Goal: Download file/media

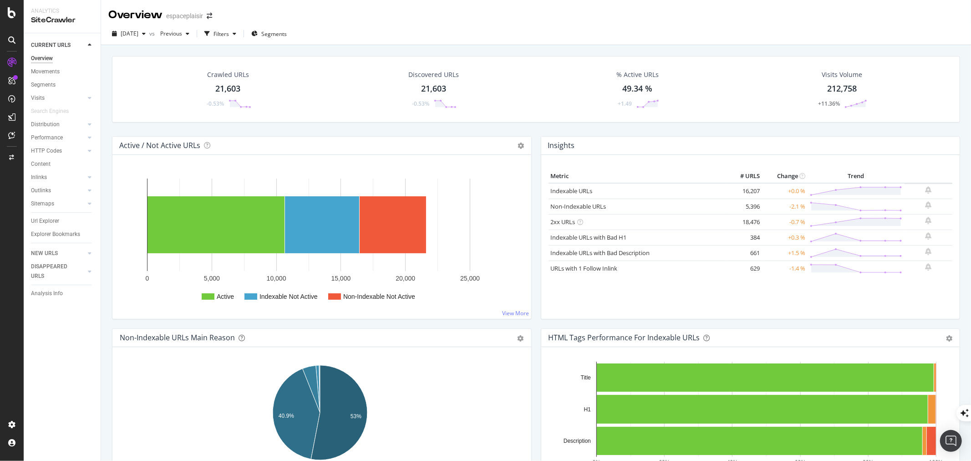
click at [133, 84] on div "Crawled URLs 21,603 -0.53%" at bounding box center [228, 89] width 204 height 47
click at [182, 34] on span "Previous" at bounding box center [169, 34] width 25 height 8
click at [53, 137] on div "Performance" at bounding box center [47, 138] width 32 height 10
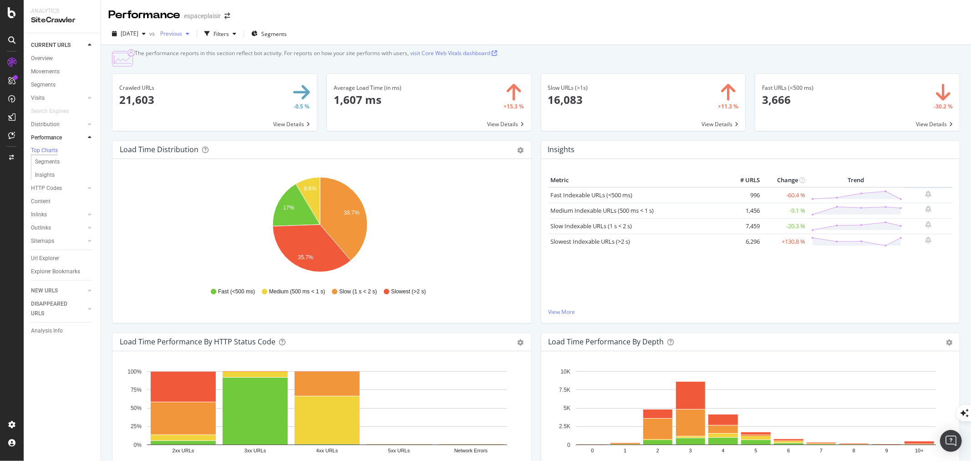
click at [182, 31] on span "Previous" at bounding box center [169, 34] width 25 height 8
click at [651, 303] on div "Metric # URLS Change Trend Fast Indexable URLs (<500 ms) 996 -60.4 % Medium Ind…" at bounding box center [751, 240] width 404 height 134
click at [123, 28] on div "2025 Sep. 8th" at bounding box center [128, 34] width 41 height 14
click at [151, 80] on div "2025 Aug. 30th" at bounding box center [154, 83] width 65 height 8
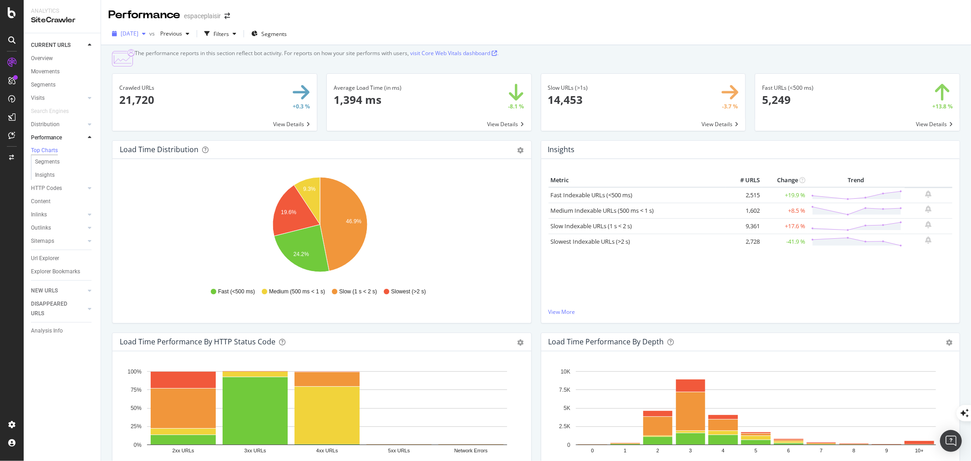
click at [138, 32] on span "2025 Aug. 30th" at bounding box center [130, 34] width 18 height 8
click at [146, 65] on div "2025 Sep. 8th" at bounding box center [154, 66] width 65 height 8
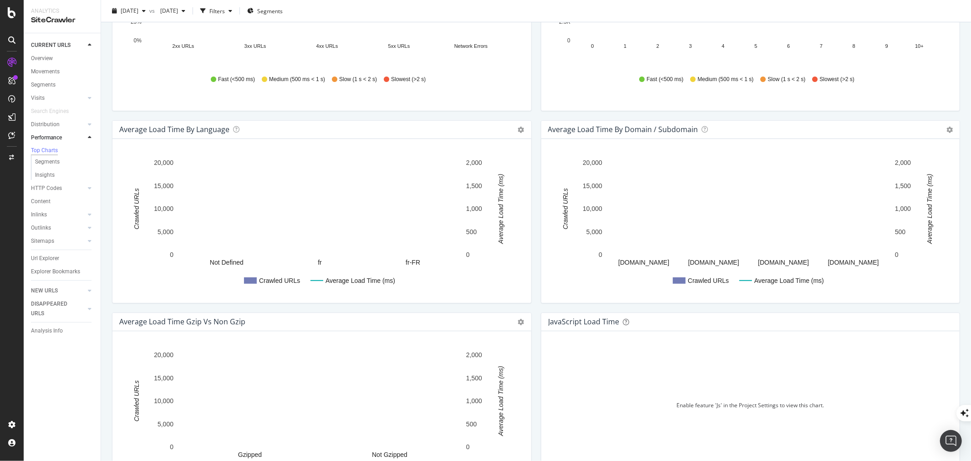
scroll to position [101, 0]
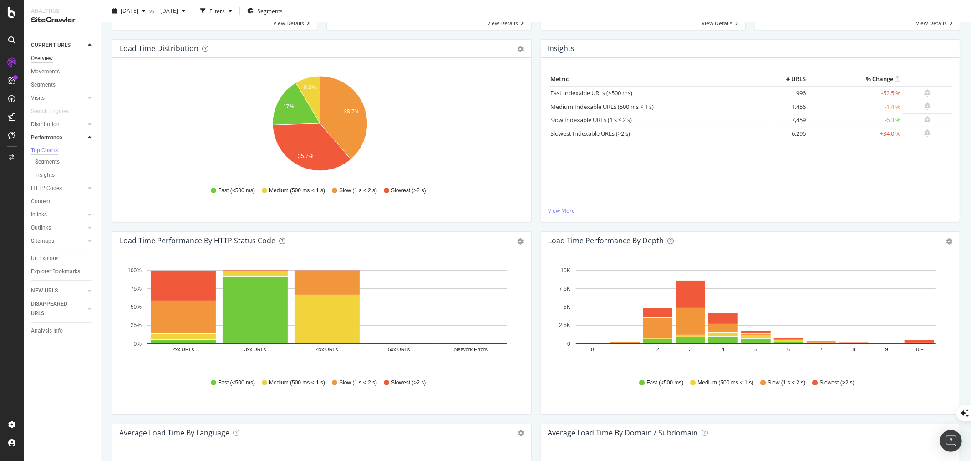
click at [41, 57] on div "Overview" at bounding box center [42, 59] width 22 height 10
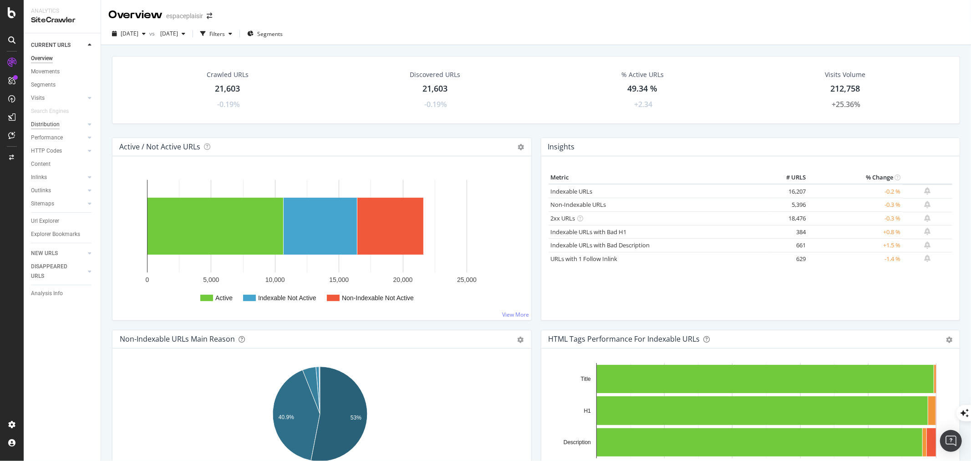
click at [49, 124] on div "Distribution" at bounding box center [45, 125] width 29 height 10
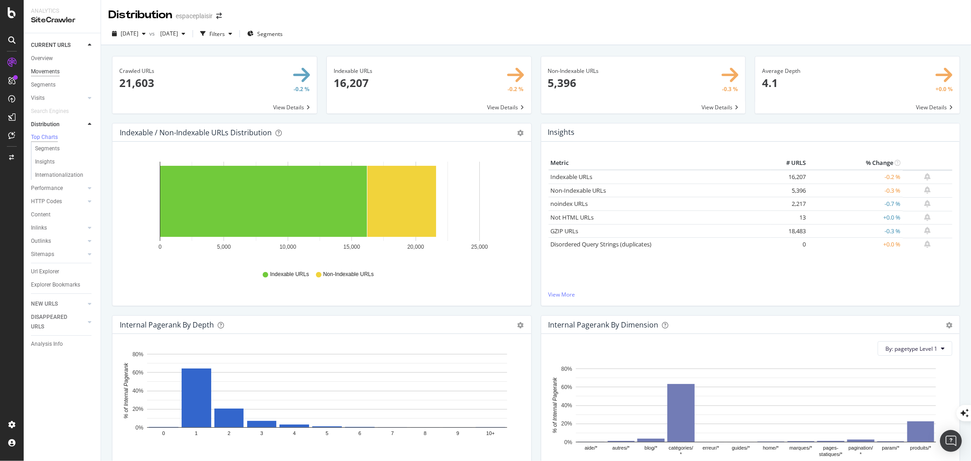
click at [51, 67] on div "Movements" at bounding box center [45, 72] width 29 height 10
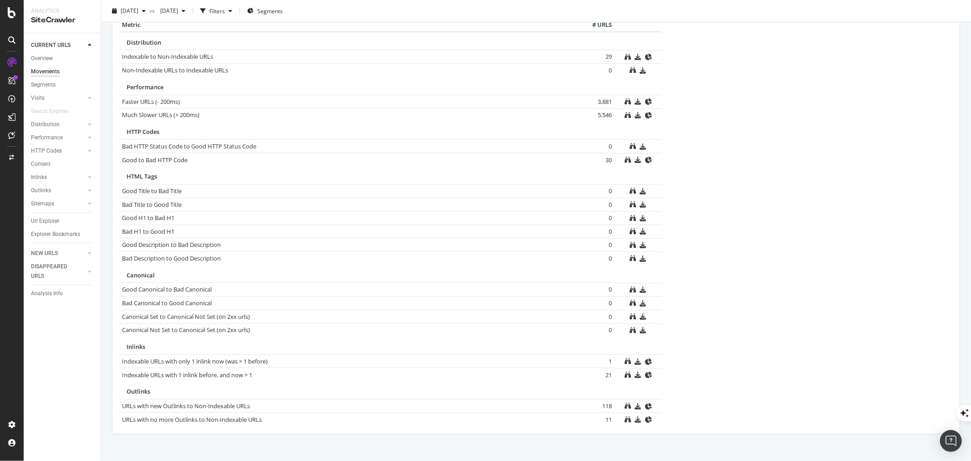
scroll to position [202, 0]
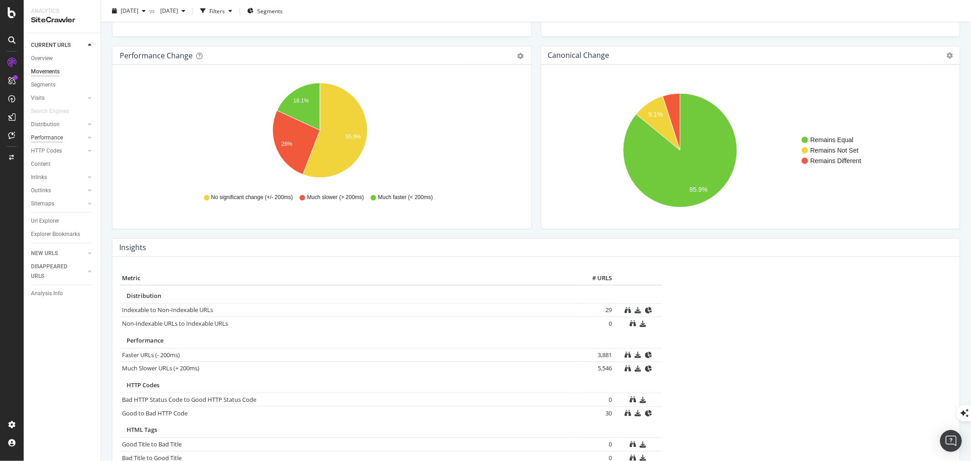
click at [54, 138] on div "Performance" at bounding box center [47, 138] width 32 height 10
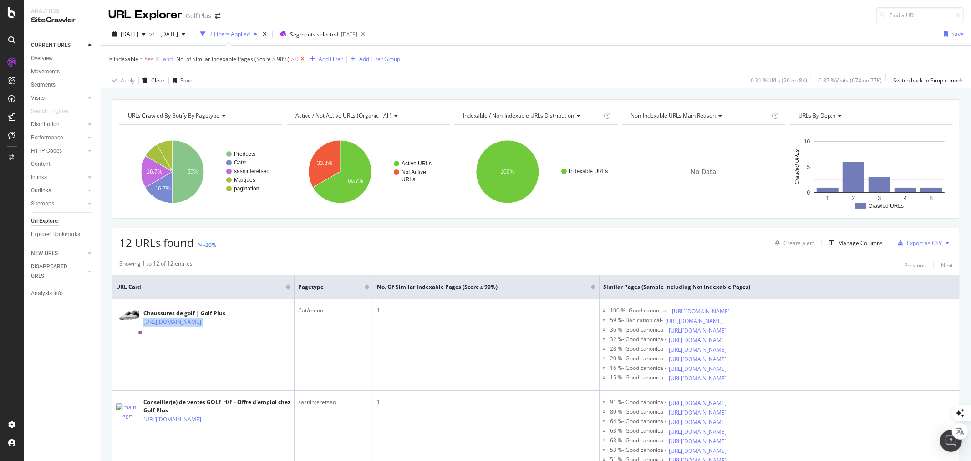
click at [302, 59] on icon at bounding box center [303, 59] width 8 height 9
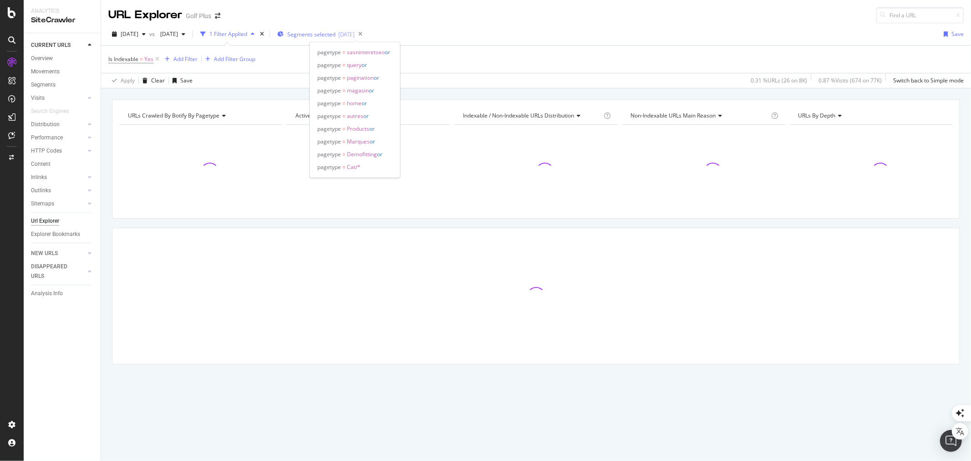
click at [336, 34] on span "Segments selected" at bounding box center [311, 35] width 48 height 8
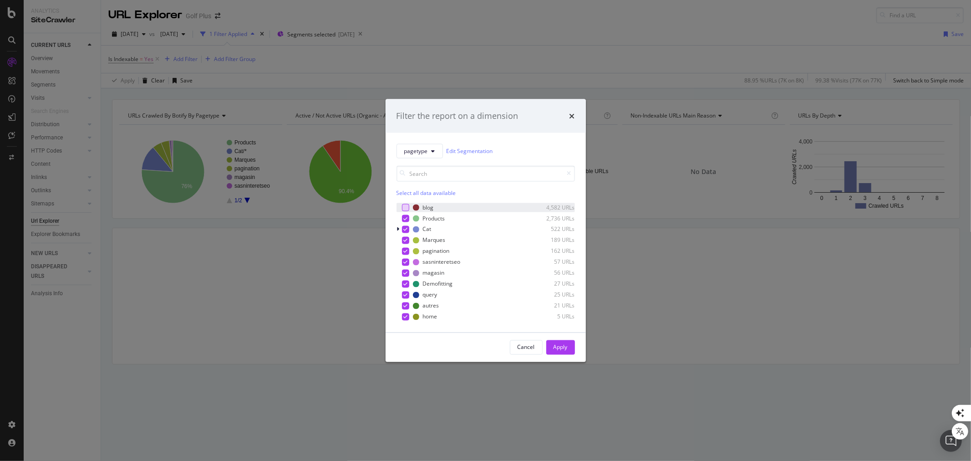
click at [403, 206] on div "modal" at bounding box center [405, 207] width 7 height 7
click at [404, 206] on icon "modal" at bounding box center [405, 207] width 4 height 5
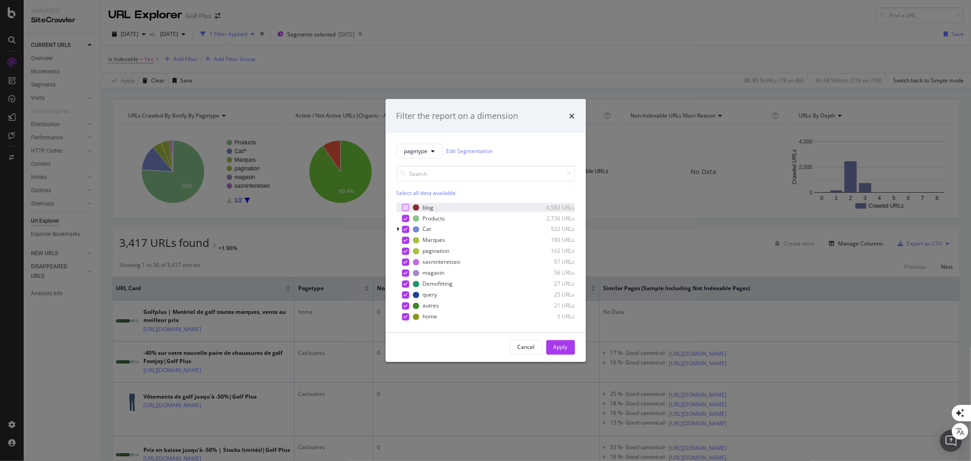
click at [420, 193] on div "Select all data available" at bounding box center [486, 192] width 178 height 8
click at [420, 193] on div "Unselect all data available" at bounding box center [486, 192] width 178 height 8
click at [406, 229] on div "modal" at bounding box center [405, 228] width 7 height 7
click at [560, 346] on div "Apply" at bounding box center [561, 347] width 14 height 8
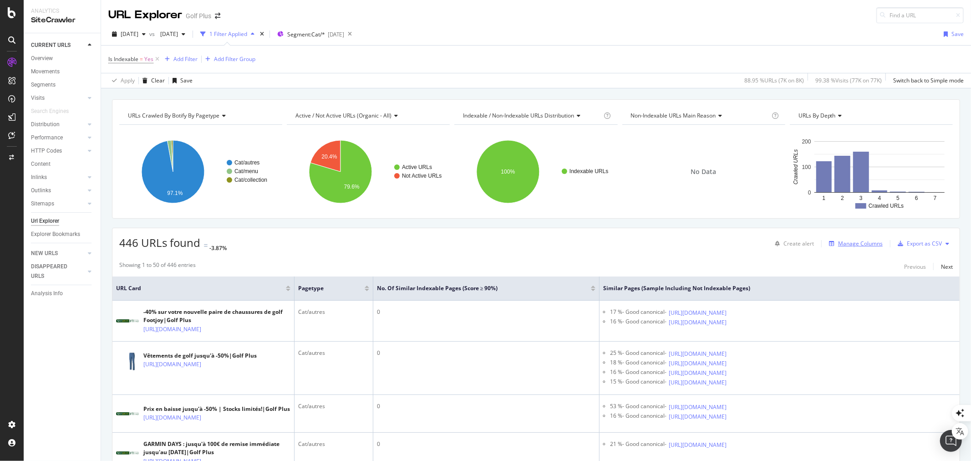
click at [842, 243] on div "Manage Columns" at bounding box center [860, 243] width 45 height 8
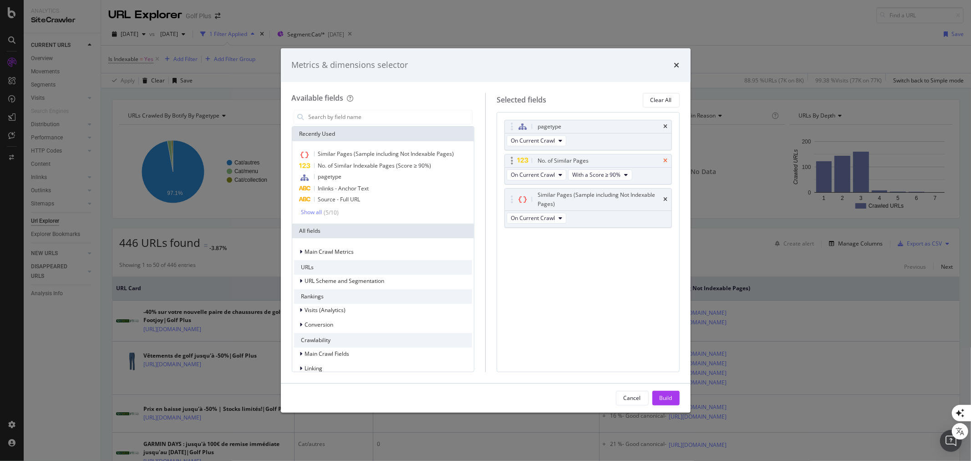
click at [666, 161] on icon "times" at bounding box center [666, 160] width 4 height 5
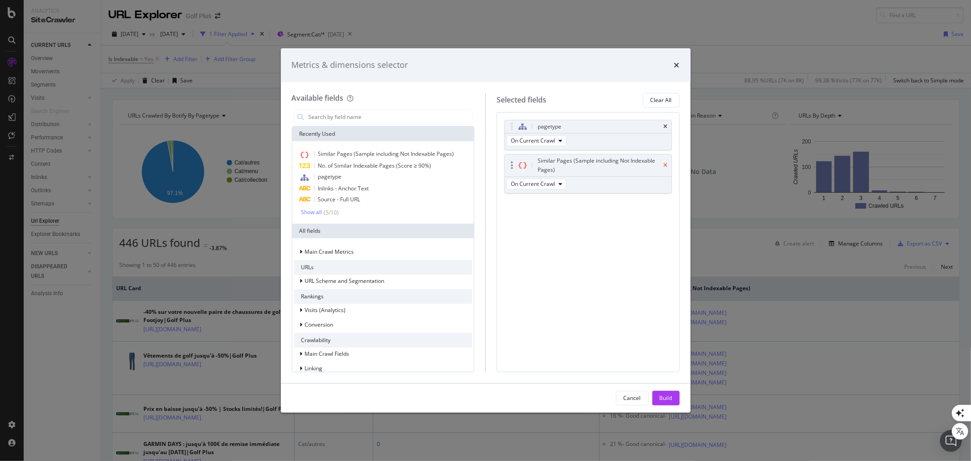
click at [665, 165] on icon "times" at bounding box center [666, 165] width 4 height 5
click at [334, 119] on input "modal" at bounding box center [390, 117] width 165 height 14
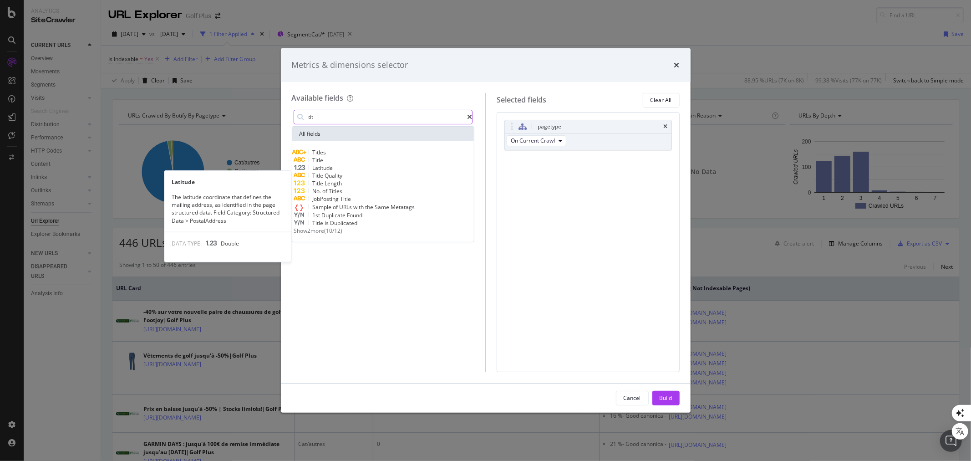
type input "tit"
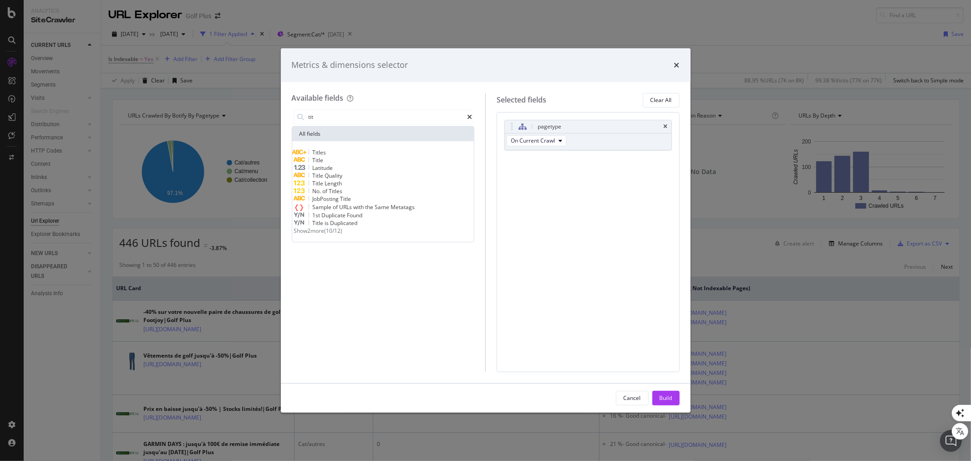
click at [341, 161] on div "Title" at bounding box center [383, 160] width 178 height 8
drag, startPoint x: 667, startPoint y: 397, endPoint x: 662, endPoint y: 395, distance: 5.1
click at [667, 397] on div "Build" at bounding box center [666, 398] width 13 height 8
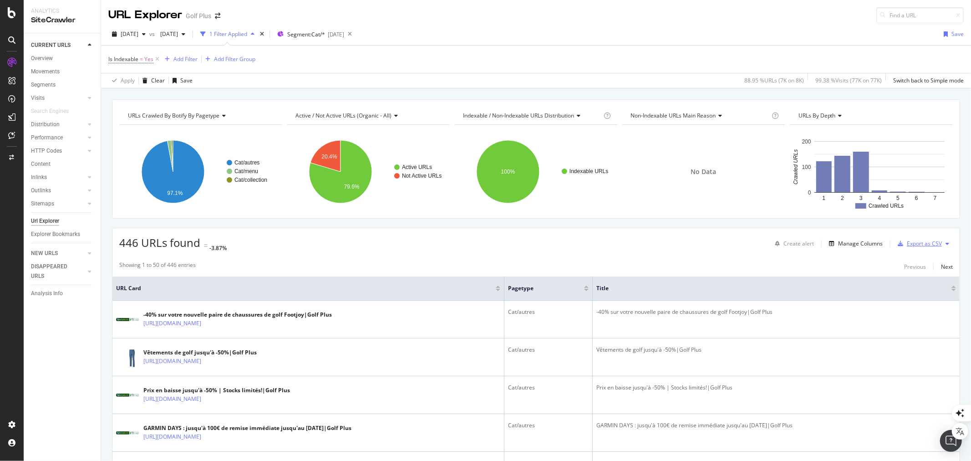
click at [907, 244] on div "Export as CSV" at bounding box center [924, 243] width 35 height 8
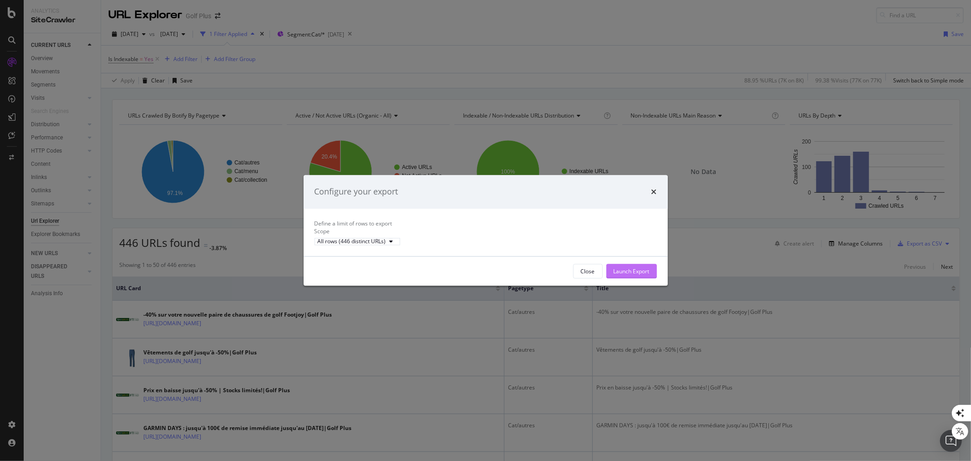
click at [630, 275] on div "Launch Export" at bounding box center [632, 271] width 36 height 8
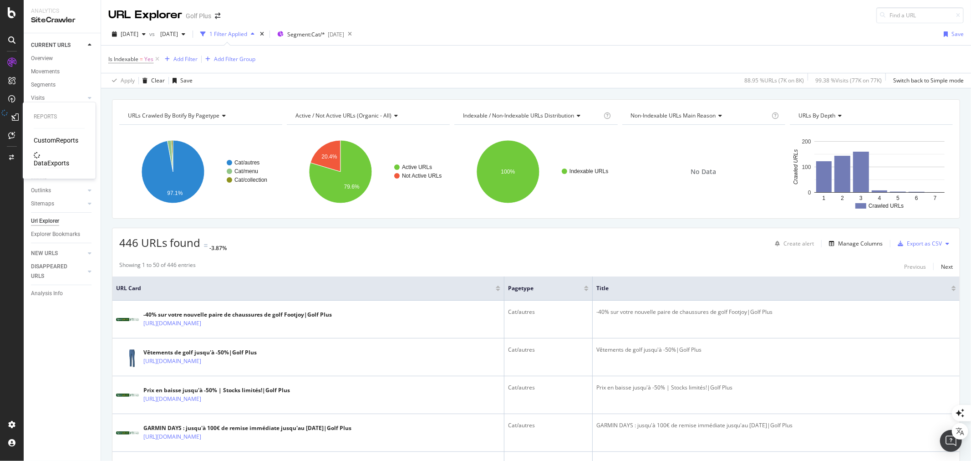
click at [62, 159] on div "DataExports" at bounding box center [52, 163] width 36 height 9
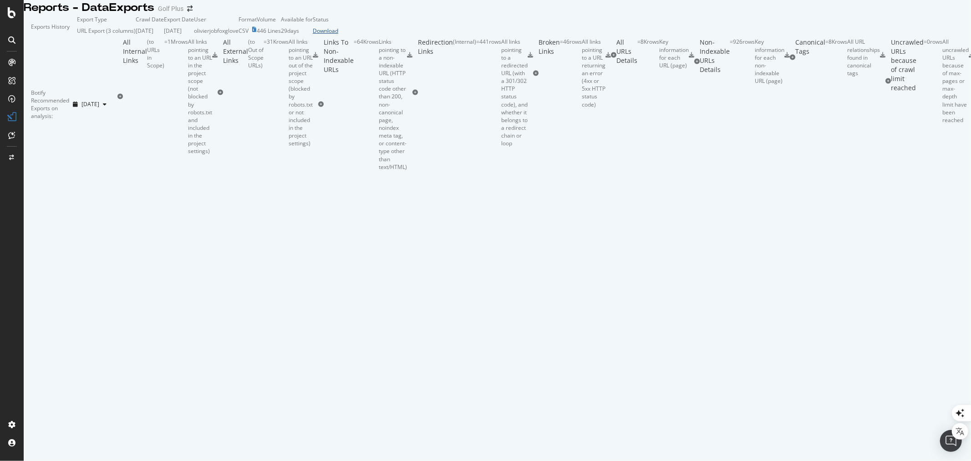
click at [338, 35] on div "Download" at bounding box center [325, 31] width 25 height 8
